Goal: Task Accomplishment & Management: Manage account settings

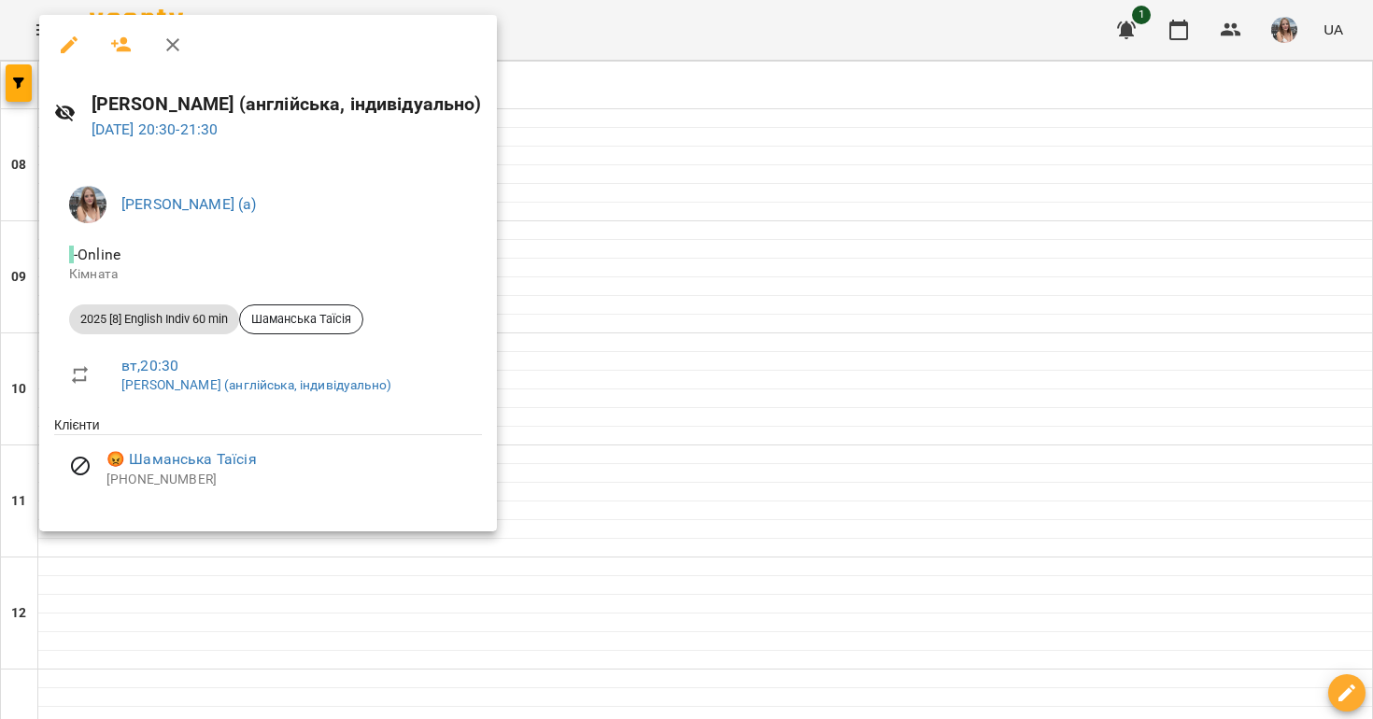
click at [576, 350] on div at bounding box center [686, 359] width 1373 height 719
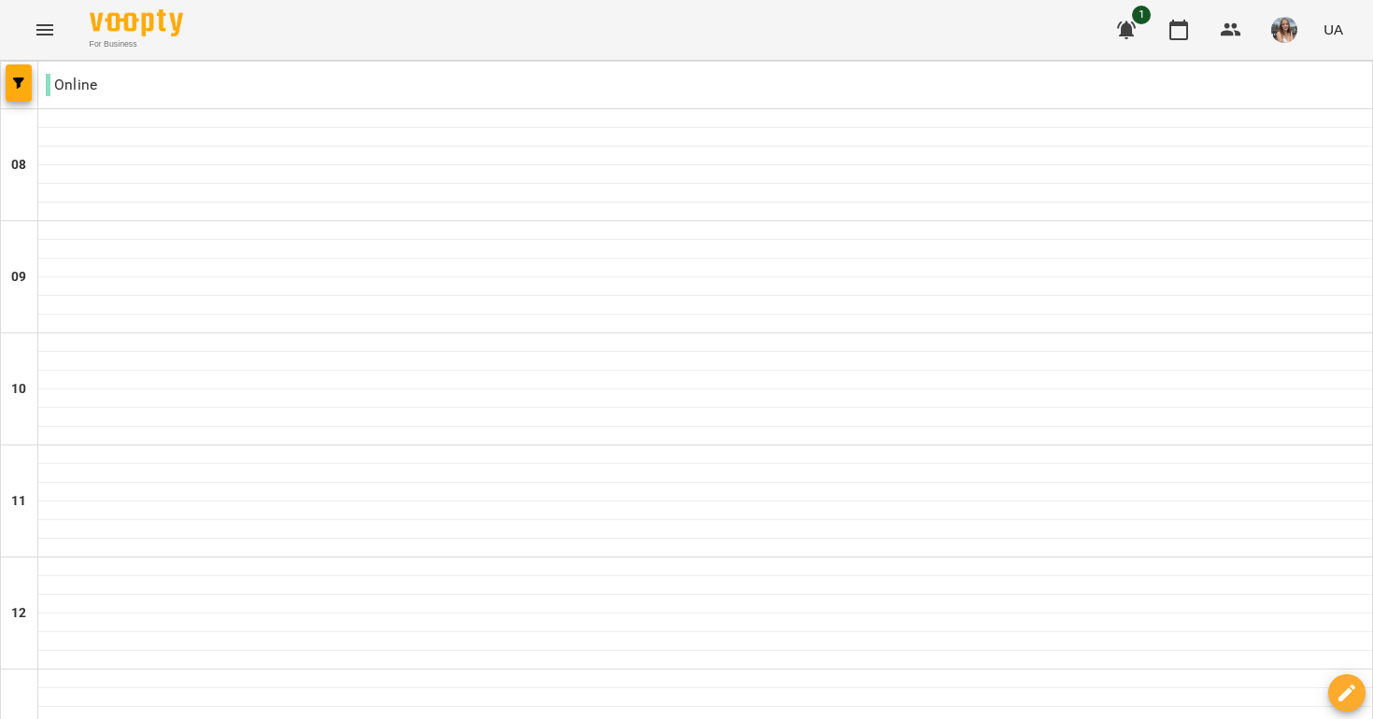
scroll to position [1055, 0]
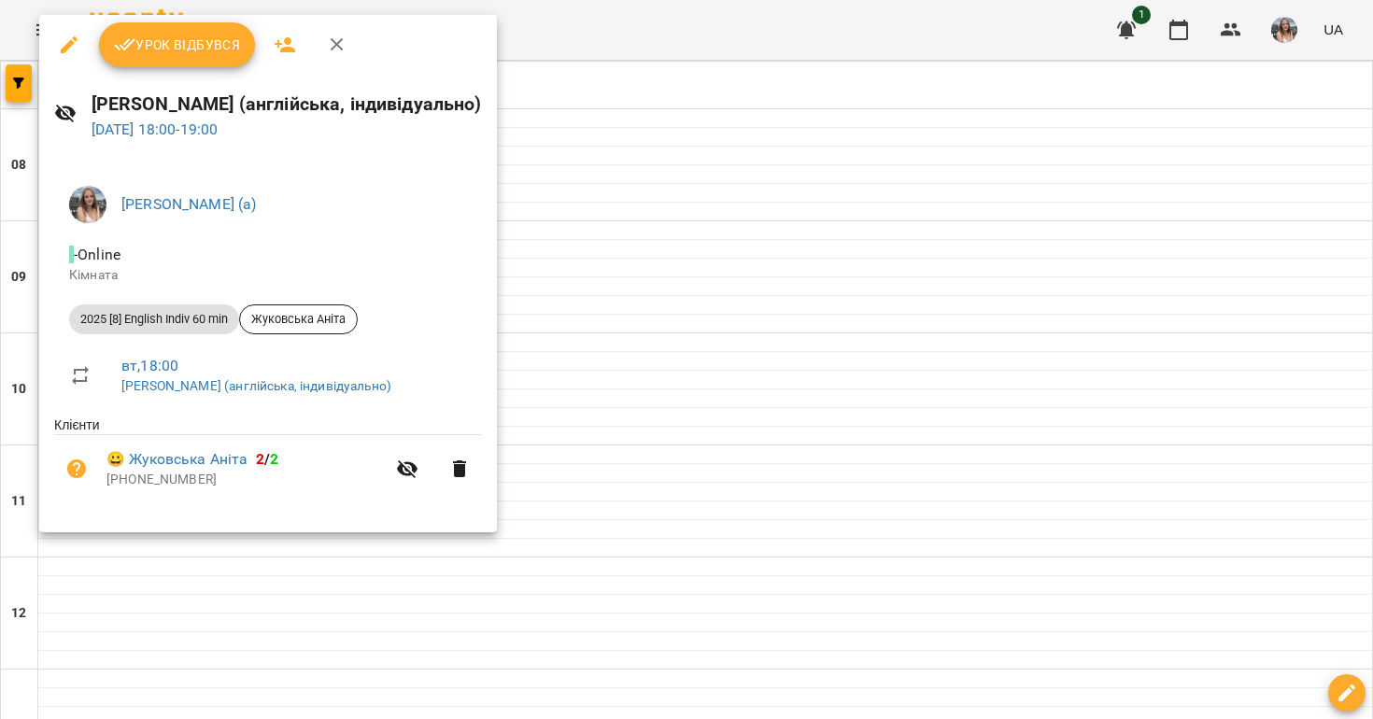
click at [135, 36] on span "Урок відбувся" at bounding box center [177, 45] width 127 height 22
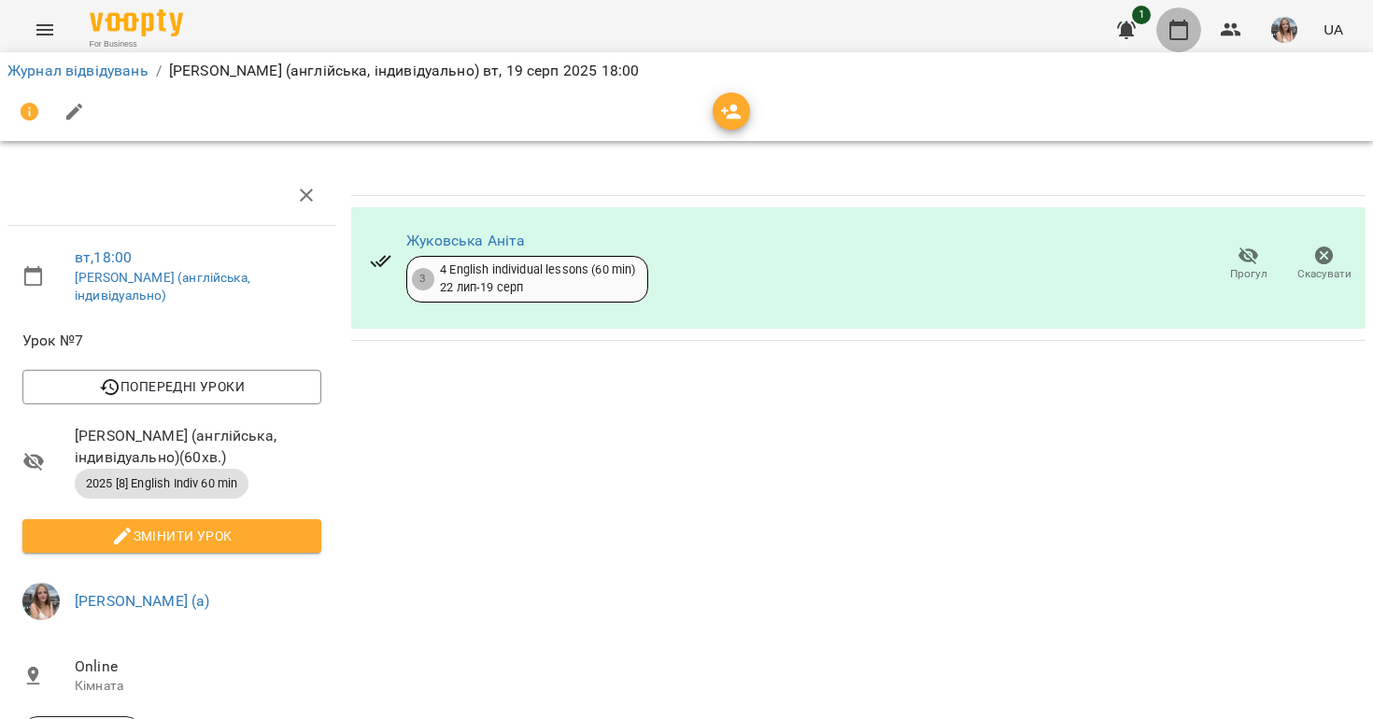
click at [1162, 36] on button "button" at bounding box center [1179, 29] width 45 height 45
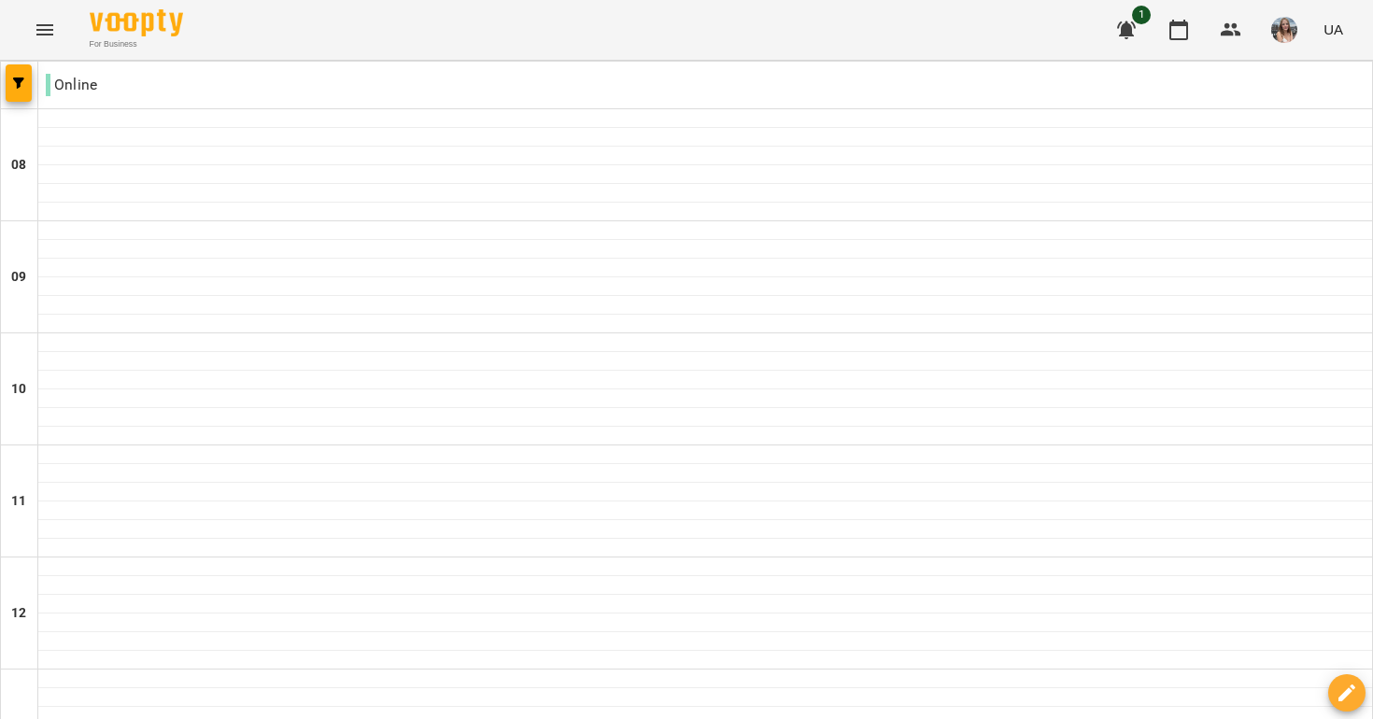
scroll to position [901, 0]
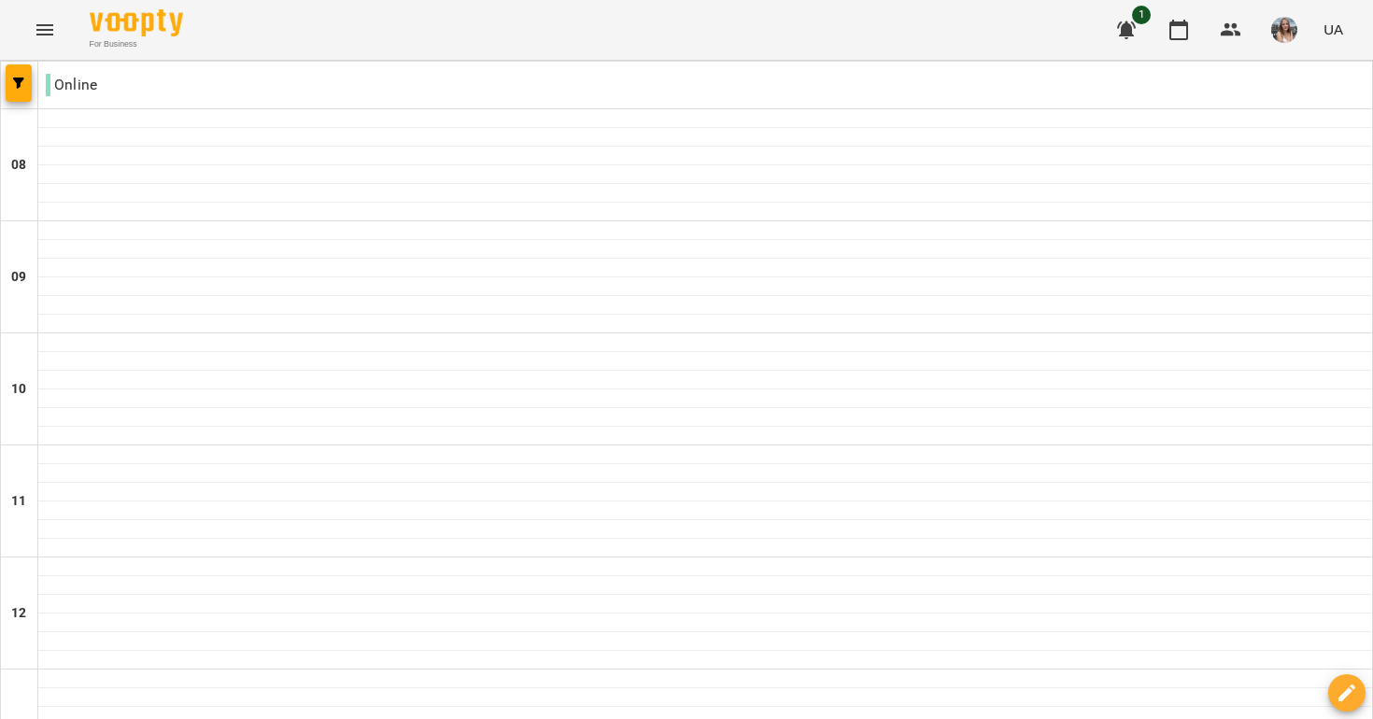
drag, startPoint x: 795, startPoint y: 631, endPoint x: 812, endPoint y: 633, distance: 16.9
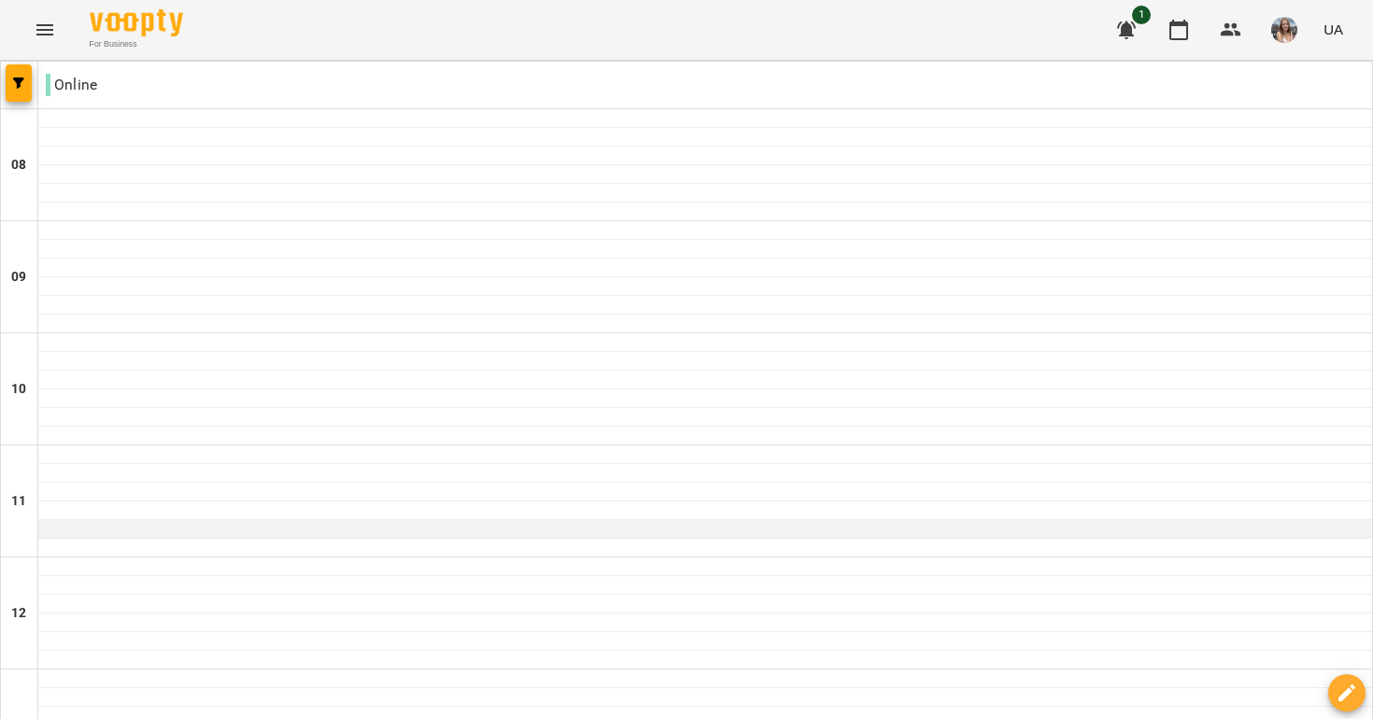
scroll to position [0, 0]
